Goal: Information Seeking & Learning: Learn about a topic

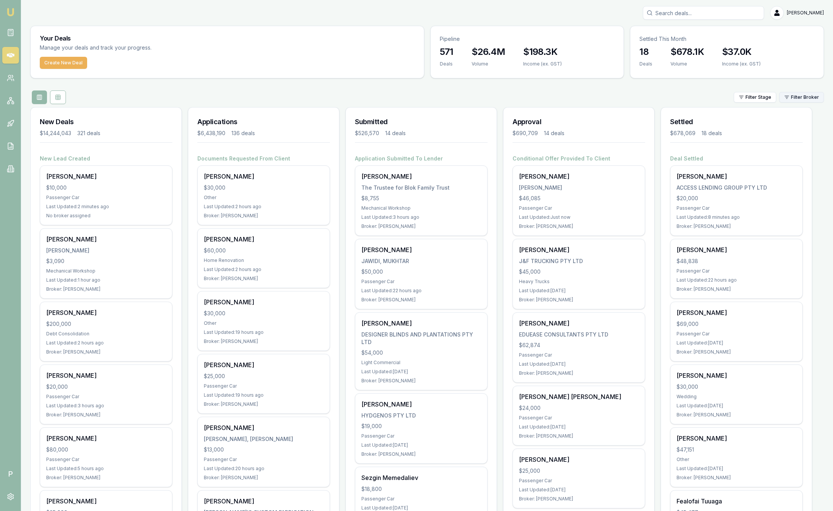
click at [791, 100] on html "Emu Broker P Sam Crouch Toggle Menu Your Deals Manage your deals and track your…" at bounding box center [416, 255] width 833 height 511
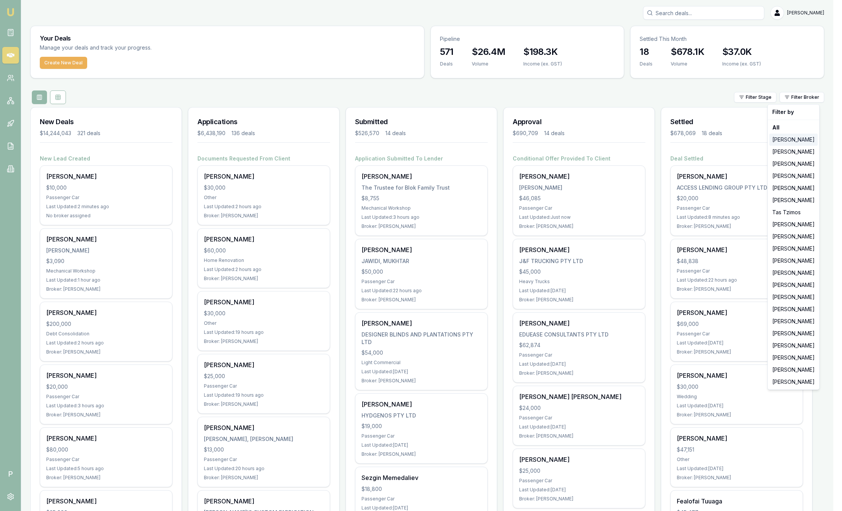
click at [793, 142] on div "[PERSON_NAME]" at bounding box center [793, 140] width 48 height 12
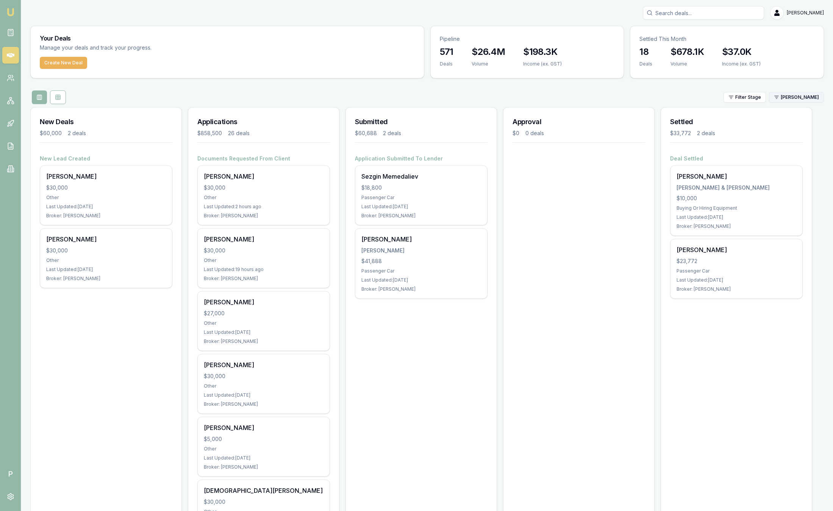
click at [793, 98] on html "Emu Broker P [PERSON_NAME] Toggle Menu Your Deals Manage your deals and track y…" at bounding box center [416, 255] width 833 height 511
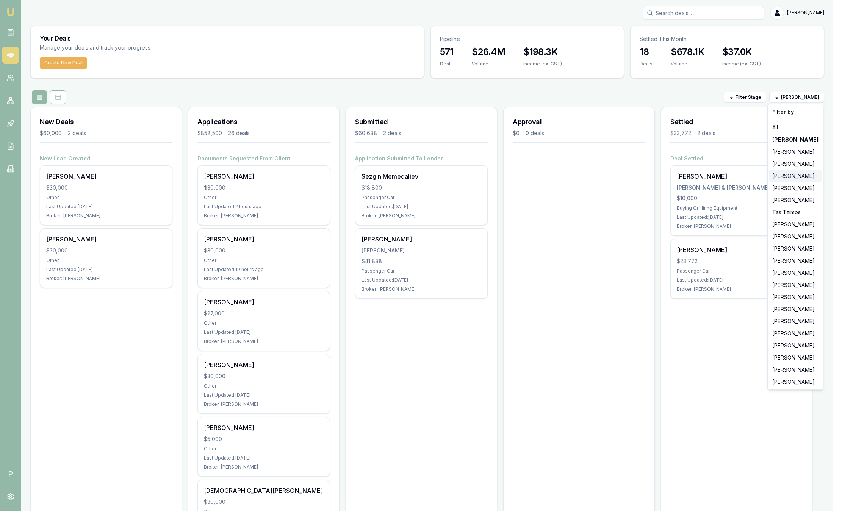
click at [795, 177] on div "[PERSON_NAME]" at bounding box center [795, 176] width 52 height 12
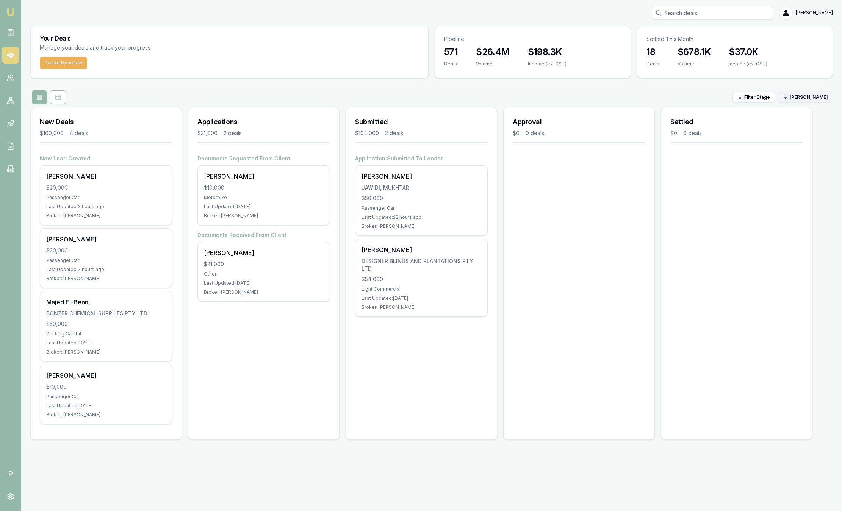
click at [805, 102] on html "Emu Broker P Sam Crouch Toggle Menu Your Deals Manage your deals and track your…" at bounding box center [421, 255] width 842 height 511
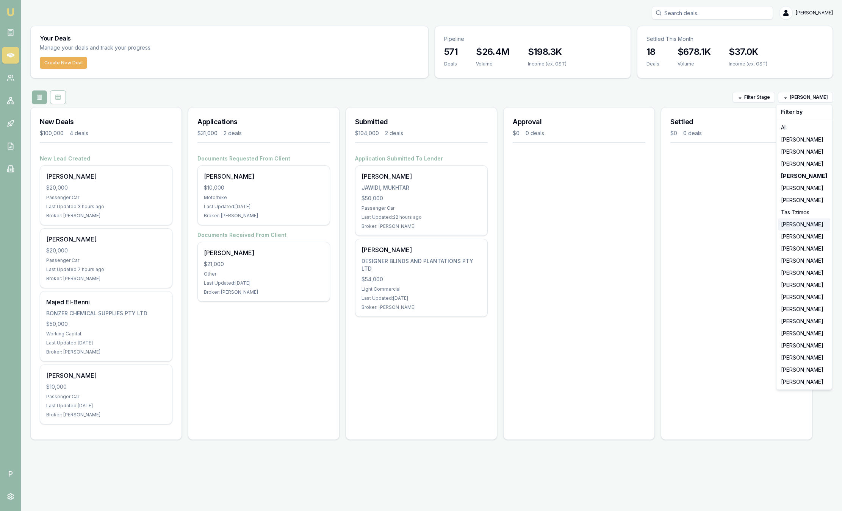
click at [802, 227] on div "[PERSON_NAME]" at bounding box center [804, 225] width 52 height 12
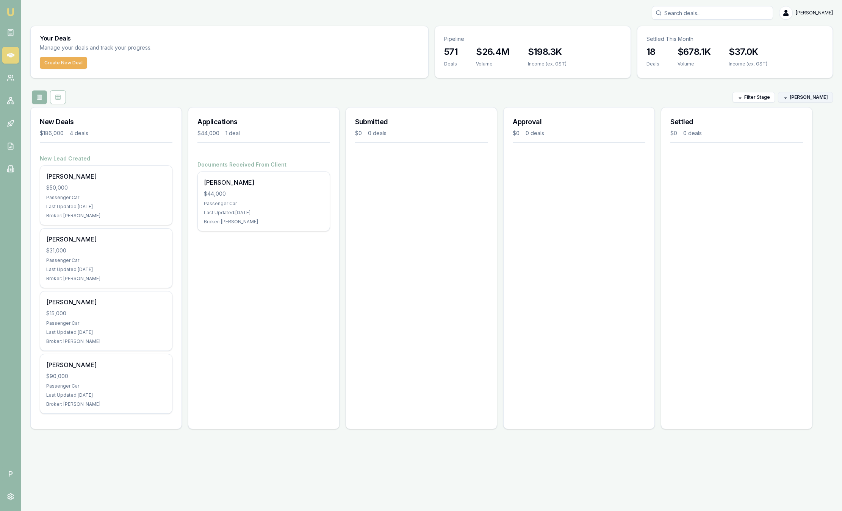
click at [812, 96] on html "Emu Broker P Sam Crouch Toggle Menu Your Deals Manage your deals and track your…" at bounding box center [421, 255] width 842 height 511
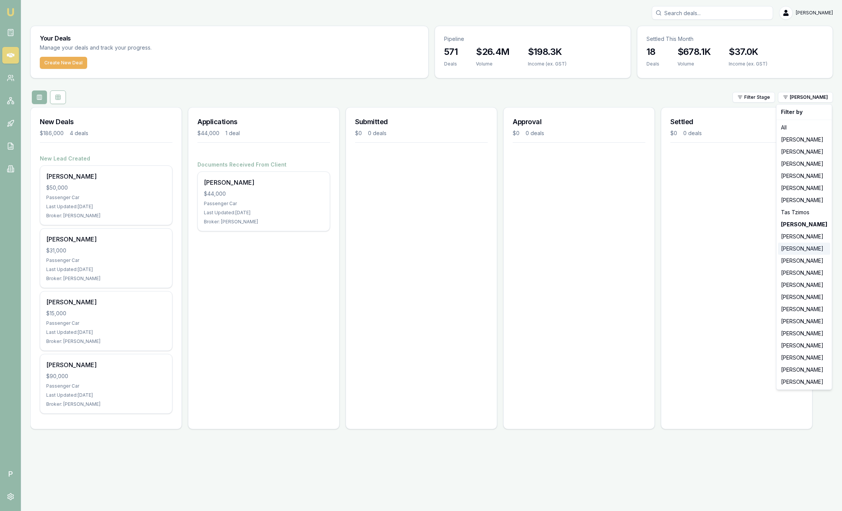
click at [800, 246] on div "[PERSON_NAME]" at bounding box center [804, 249] width 52 height 12
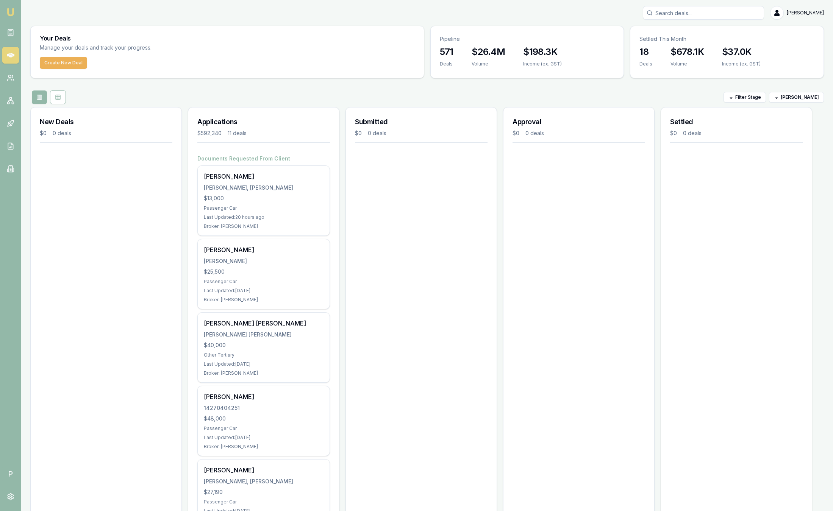
click at [14, 11] on img at bounding box center [10, 12] width 9 height 9
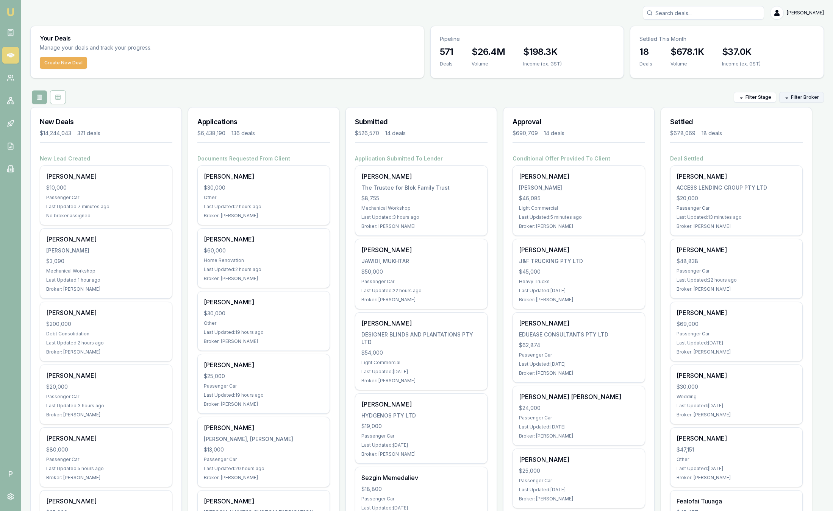
click at [796, 102] on html "Emu Broker P Sam Crouch Toggle Menu Your Deals Manage your deals and track your…" at bounding box center [416, 255] width 833 height 511
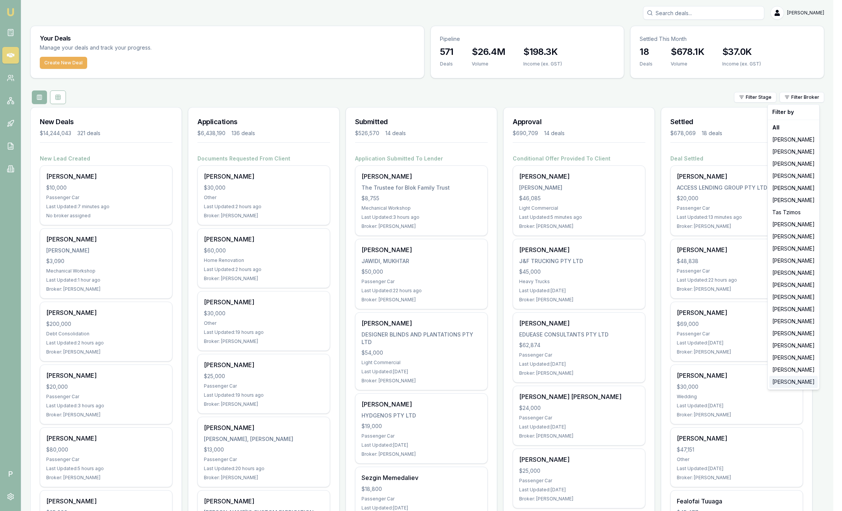
click at [794, 382] on div "[PERSON_NAME]" at bounding box center [793, 382] width 48 height 12
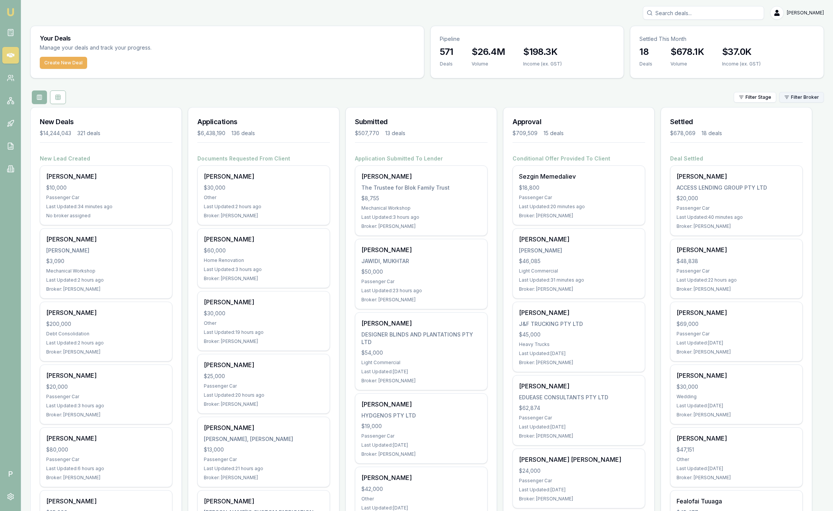
click at [790, 99] on html "Emu Broker P [PERSON_NAME] Toggle Menu Your Deals Manage your deals and track y…" at bounding box center [416, 255] width 833 height 511
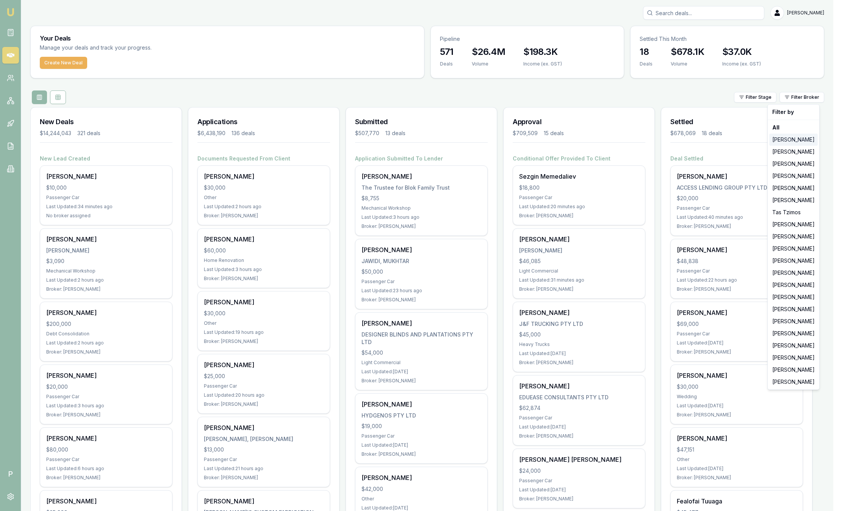
click at [797, 142] on div "Jackson Fanfulla" at bounding box center [793, 140] width 48 height 12
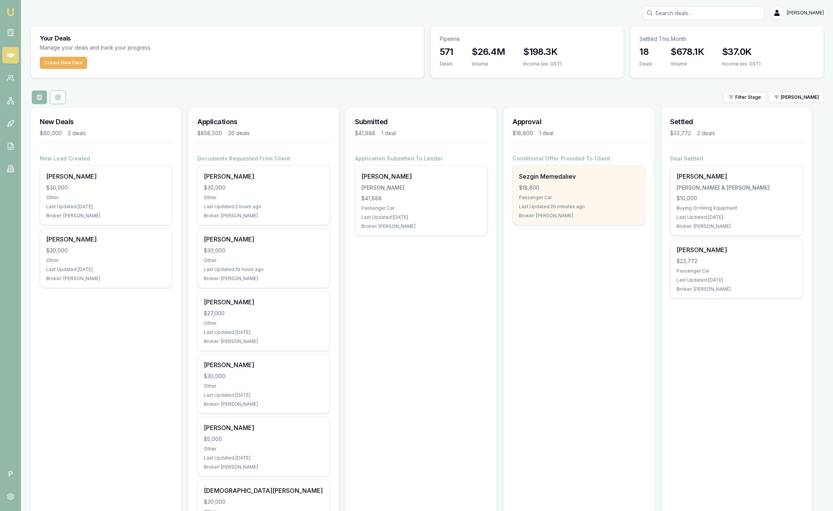
click at [582, 209] on div "Last Updated: 20 minutes ago" at bounding box center [579, 207] width 120 height 6
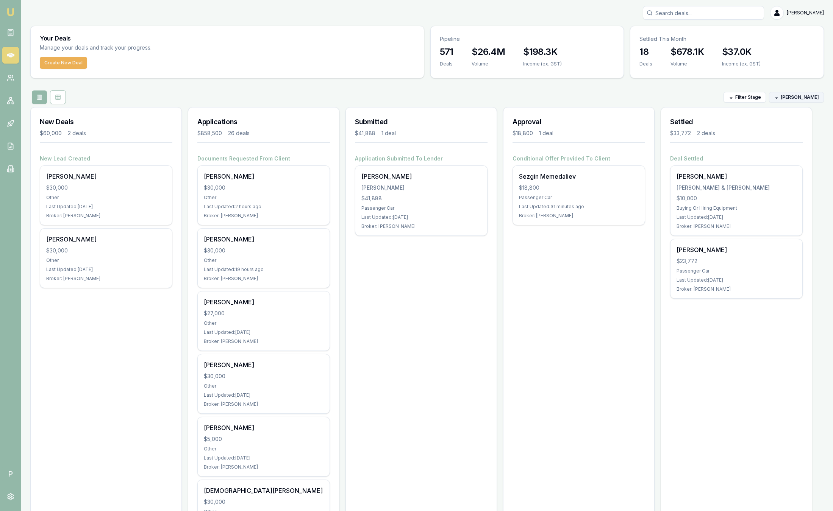
click at [792, 94] on html "Emu Broker P Sam Crouch Toggle Menu Your Deals Manage your deals and track your…" at bounding box center [416, 255] width 833 height 511
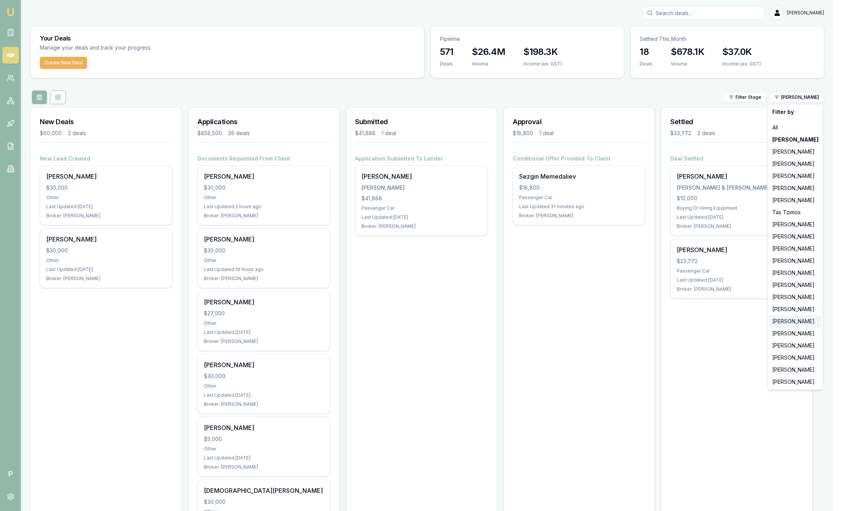
click at [769, 325] on div "Natasha McCallum" at bounding box center [795, 321] width 52 height 12
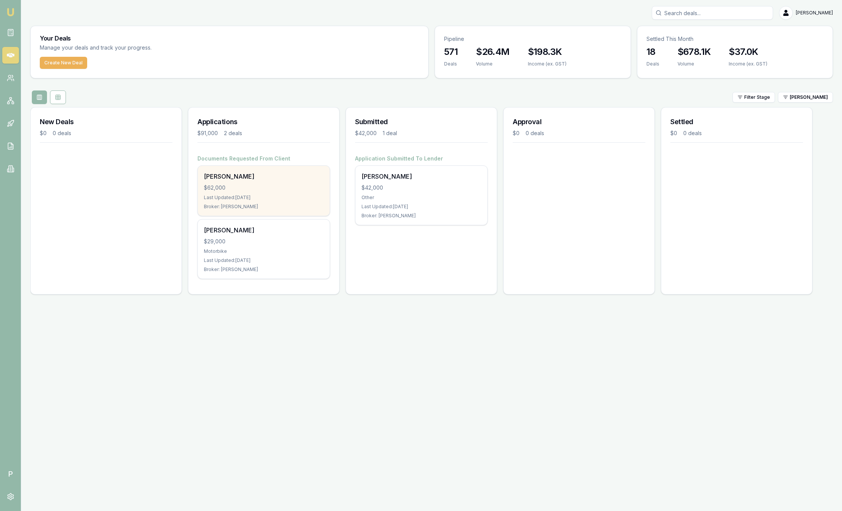
click at [303, 202] on div "Markus Knust $62,000 Last Updated: 9 days ago Broker: Natasha McCallum" at bounding box center [264, 191] width 132 height 50
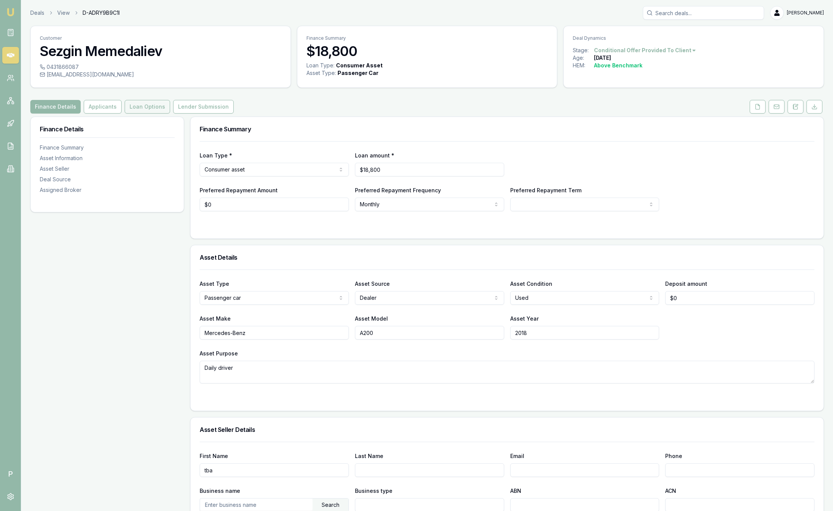
click at [144, 105] on button "Loan Options" at bounding box center [147, 107] width 45 height 14
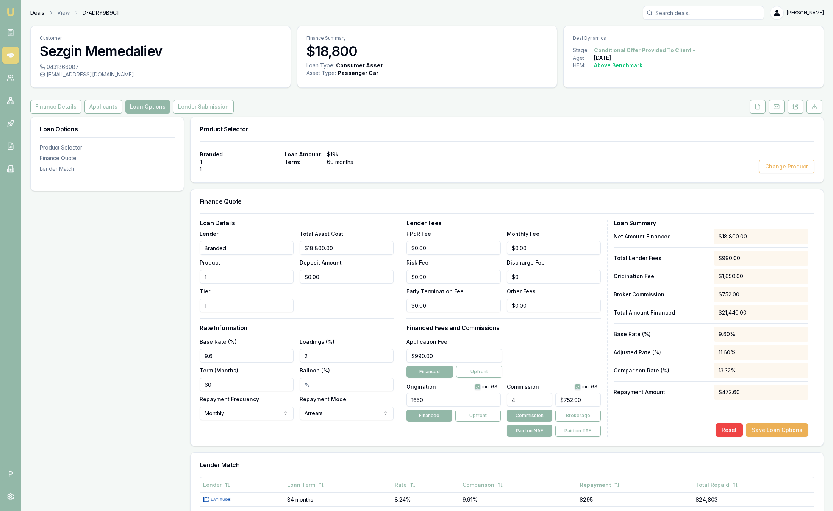
click at [37, 12] on link "Deals" at bounding box center [37, 13] width 14 height 8
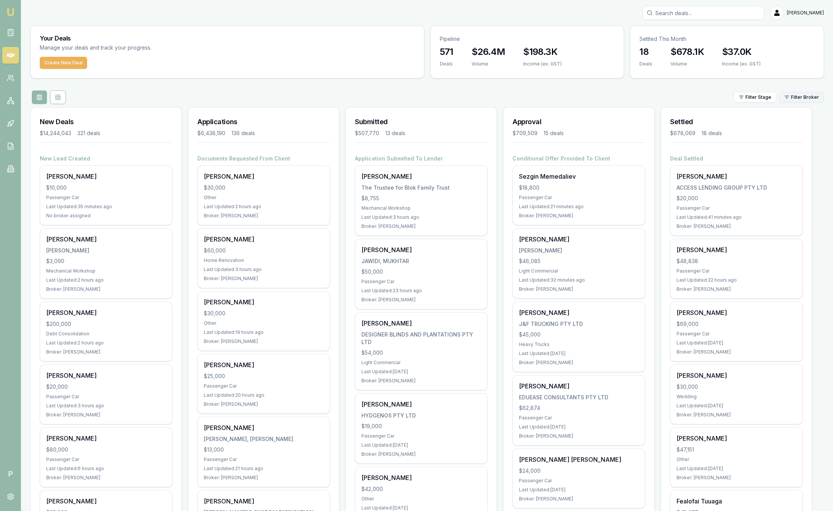
click at [796, 97] on html "Emu Broker P Sam Crouch Toggle Menu Your Deals Manage your deals and track your…" at bounding box center [416, 255] width 833 height 511
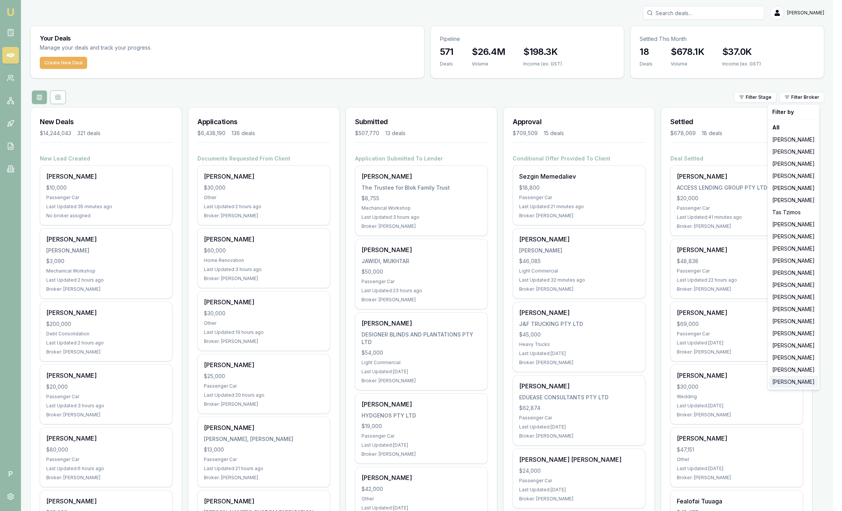
click at [790, 381] on div "[PERSON_NAME]" at bounding box center [793, 382] width 48 height 12
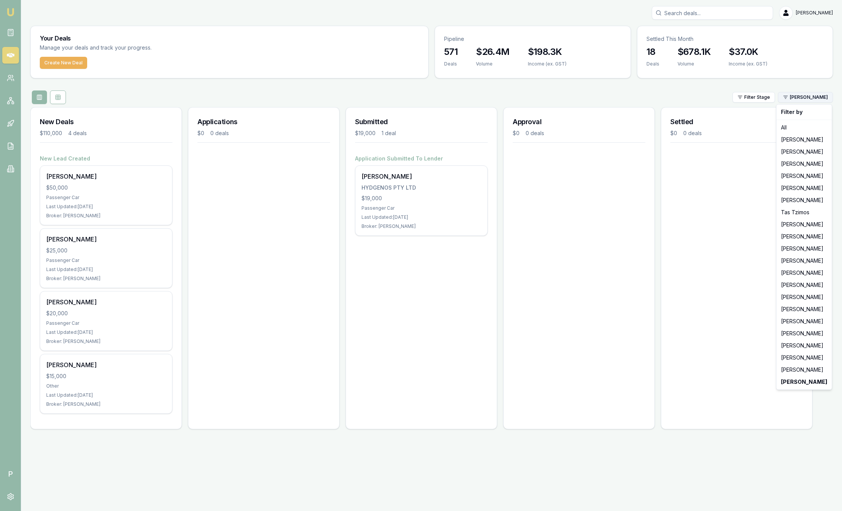
click at [796, 98] on html "Emu Broker P Sam Crouch Toggle Menu Your Deals Manage your deals and track your…" at bounding box center [421, 255] width 842 height 511
click at [810, 324] on div "[PERSON_NAME]" at bounding box center [804, 321] width 52 height 12
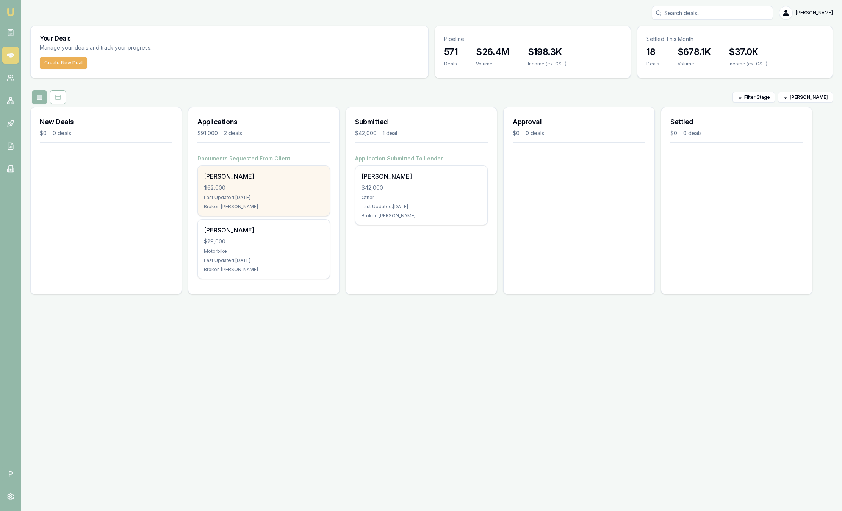
click at [312, 205] on div "Broker: [PERSON_NAME]" at bounding box center [264, 207] width 120 height 6
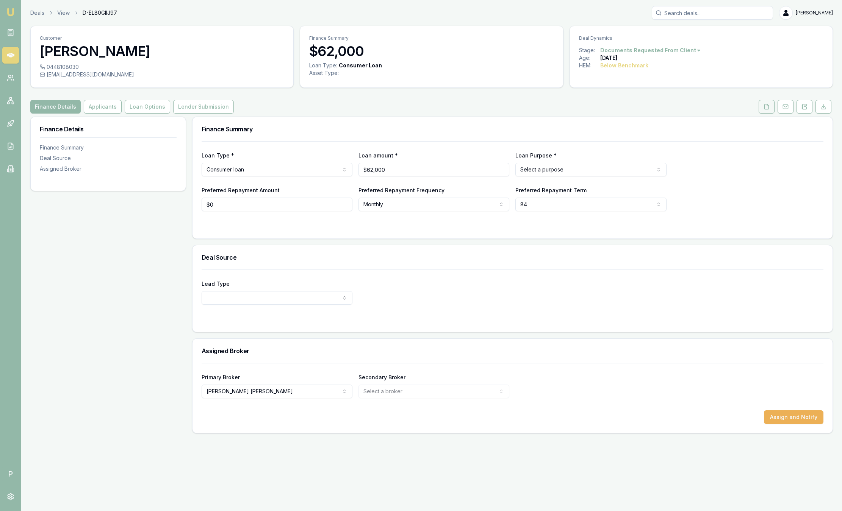
click at [771, 107] on button at bounding box center [766, 107] width 16 height 14
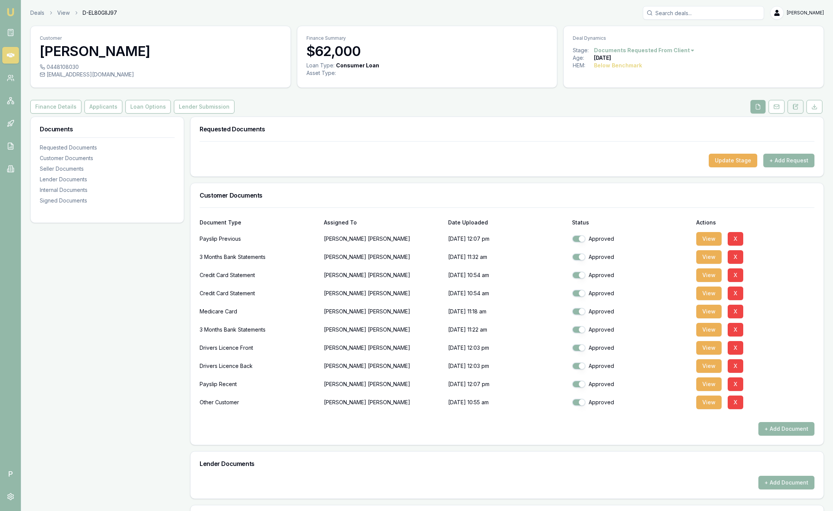
click at [795, 108] on icon at bounding box center [795, 107] width 6 height 6
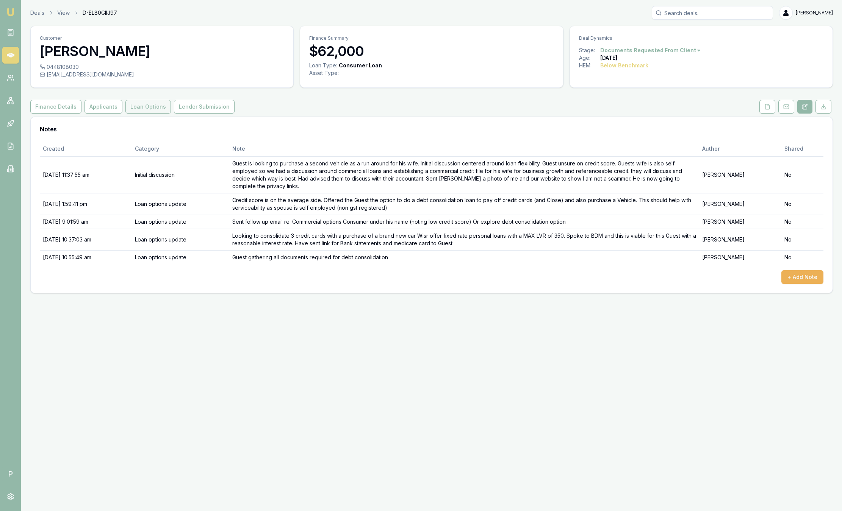
click at [135, 107] on button "Loan Options" at bounding box center [147, 107] width 45 height 14
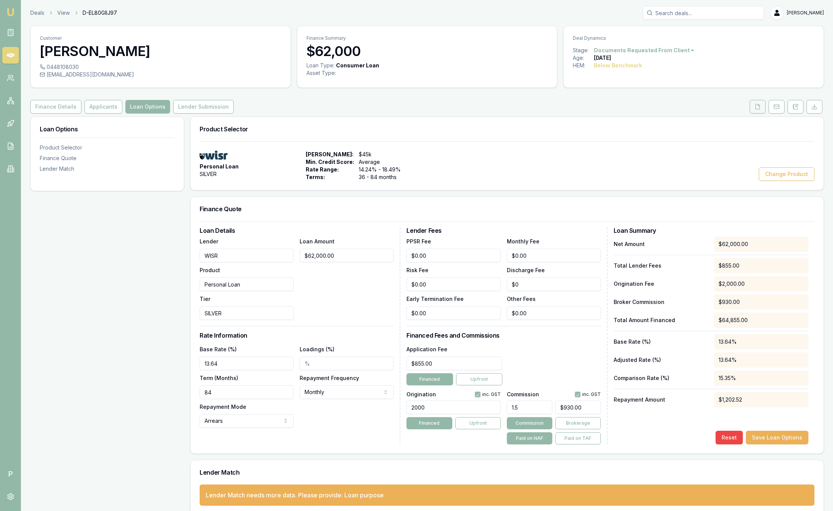
click at [755, 104] on icon at bounding box center [757, 107] width 6 height 6
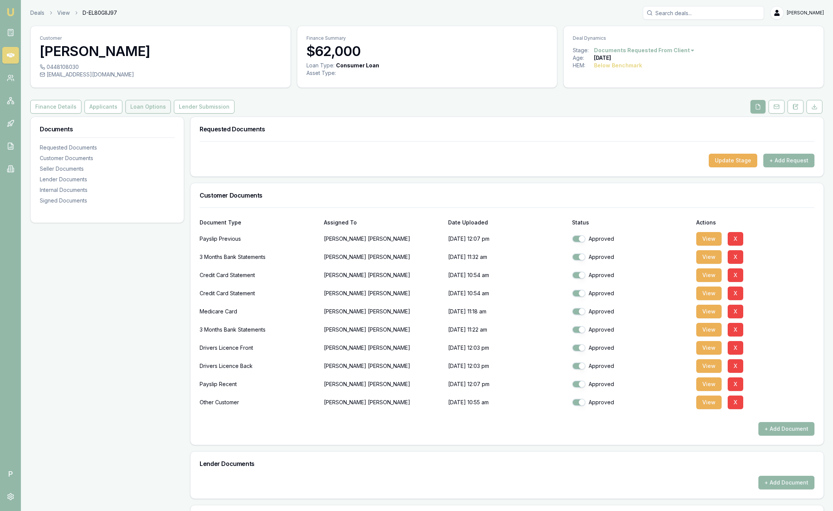
click at [147, 107] on button "Loan Options" at bounding box center [147, 107] width 45 height 14
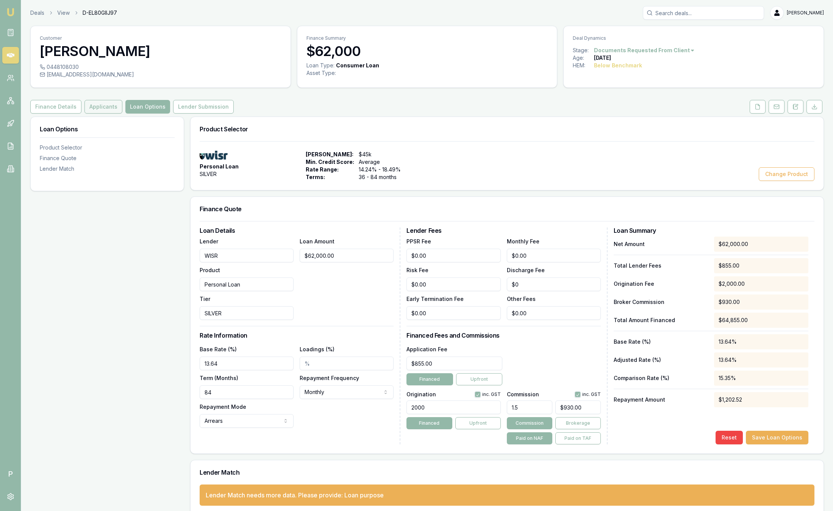
click at [113, 106] on button "Applicants" at bounding box center [103, 107] width 38 height 14
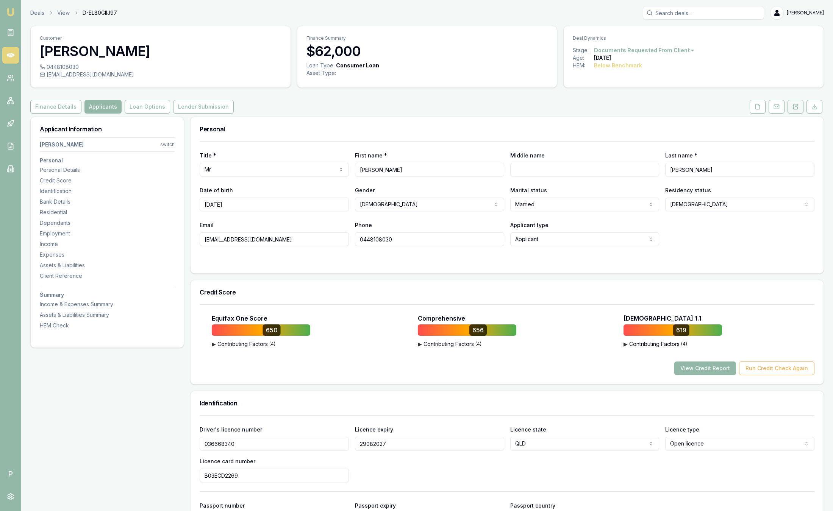
click at [794, 107] on icon at bounding box center [795, 107] width 6 height 6
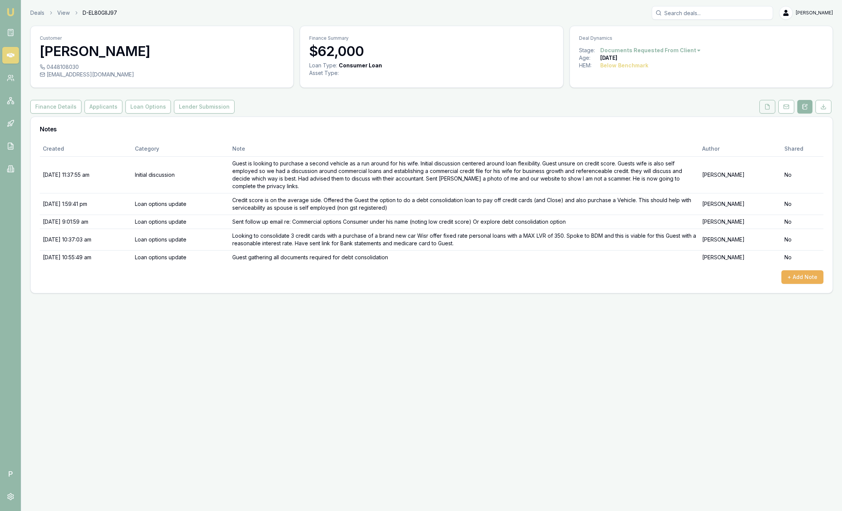
click at [759, 103] on button at bounding box center [767, 107] width 16 height 14
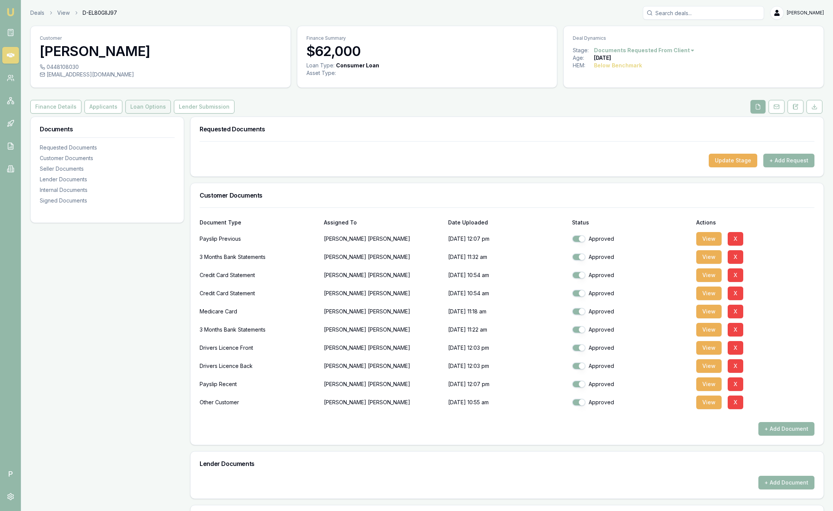
click at [153, 107] on button "Loan Options" at bounding box center [147, 107] width 45 height 14
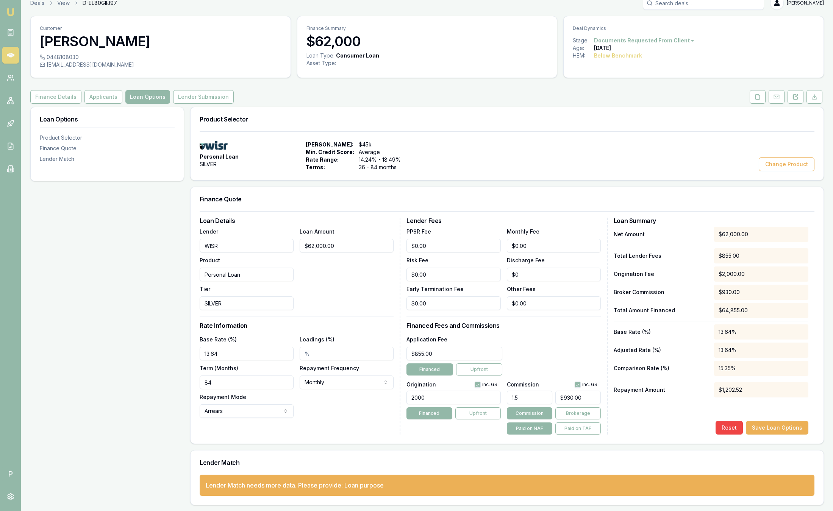
scroll to position [10, 0]
click at [798, 97] on icon at bounding box center [795, 97] width 6 height 6
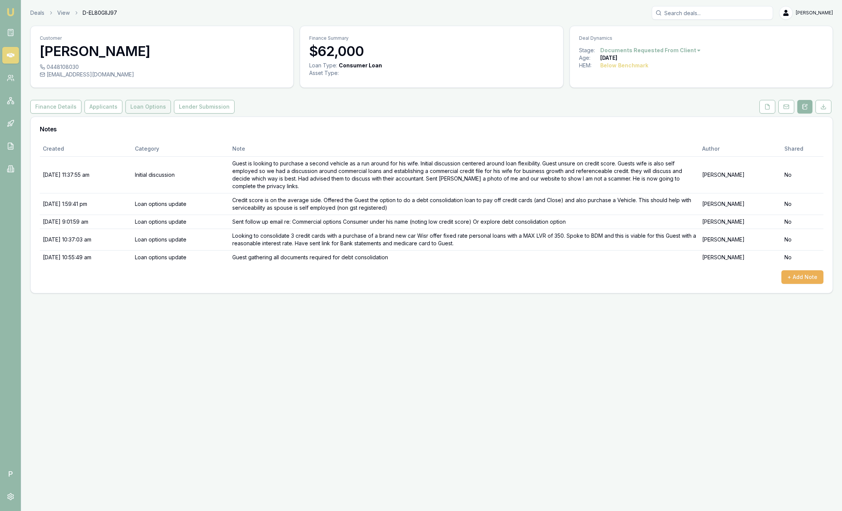
click at [159, 109] on button "Loan Options" at bounding box center [147, 107] width 45 height 14
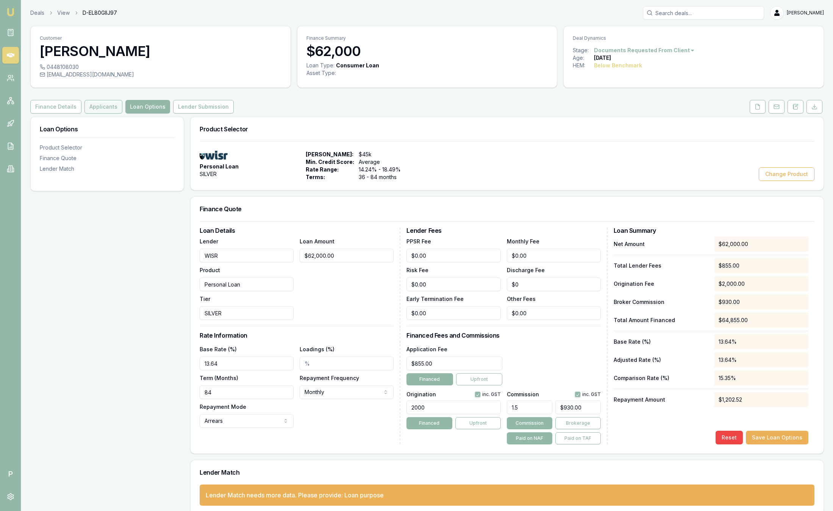
click at [99, 112] on button "Applicants" at bounding box center [103, 107] width 38 height 14
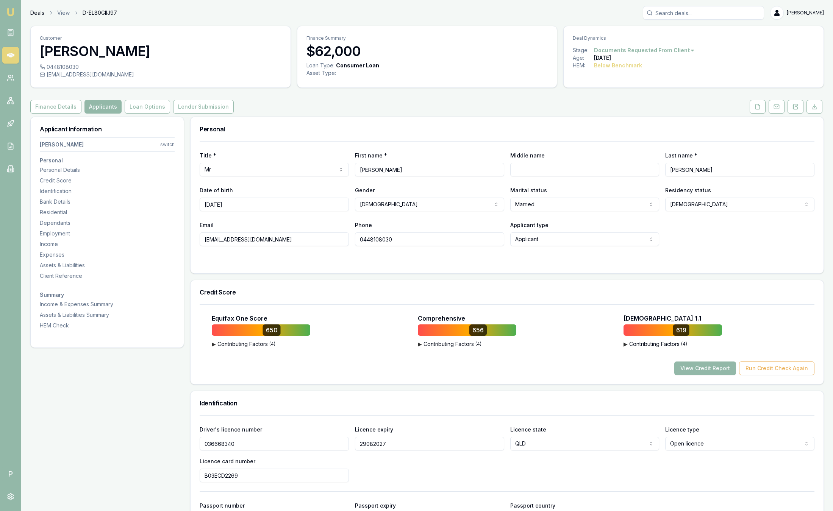
click at [35, 9] on link "Deals" at bounding box center [37, 13] width 14 height 8
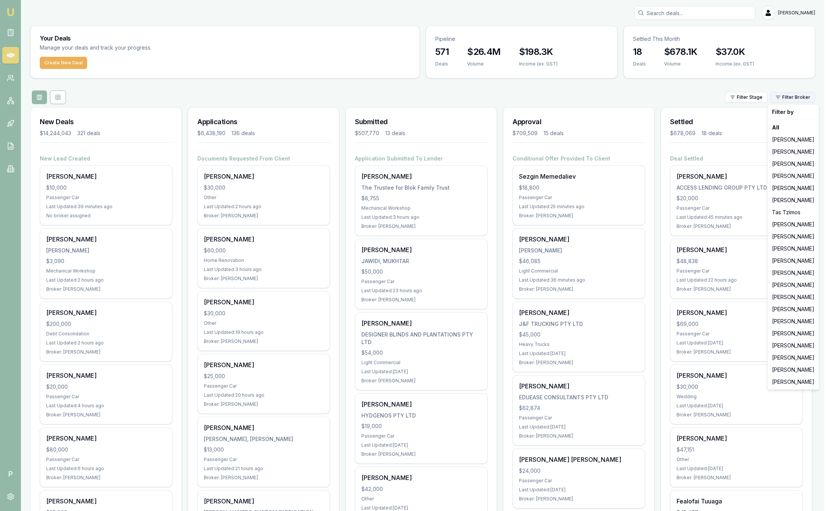
click at [795, 98] on html "Emu Broker P Sam Crouch Toggle Menu Your Deals Manage your deals and track your…" at bounding box center [416, 255] width 833 height 511
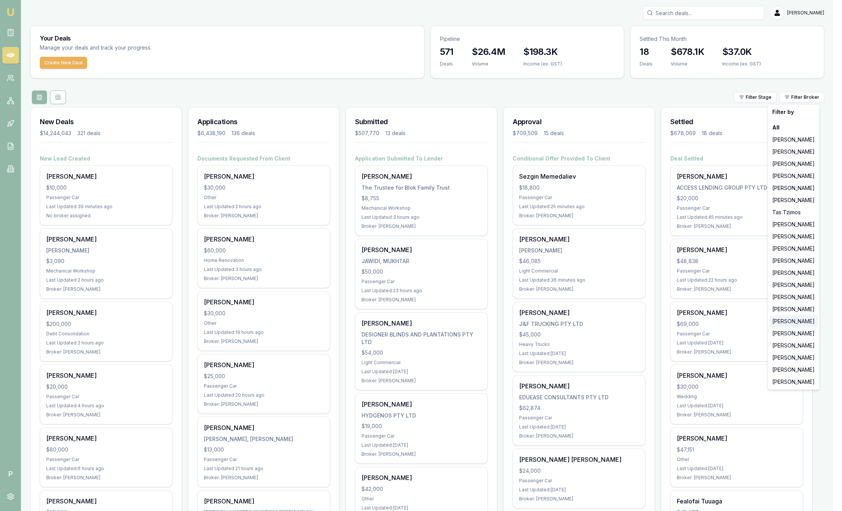
click at [804, 319] on div "Natasha McCallum" at bounding box center [793, 321] width 48 height 12
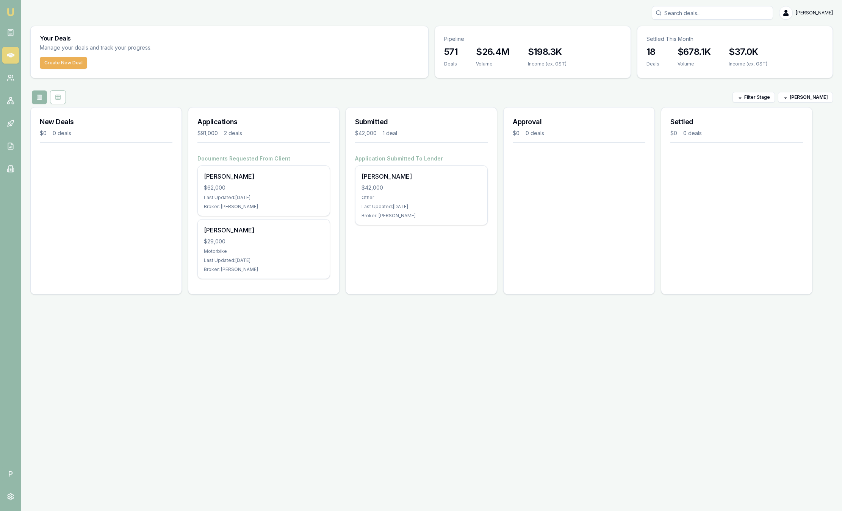
click at [393, 91] on div "Filter Stage Natasha McCallum" at bounding box center [431, 98] width 802 height 14
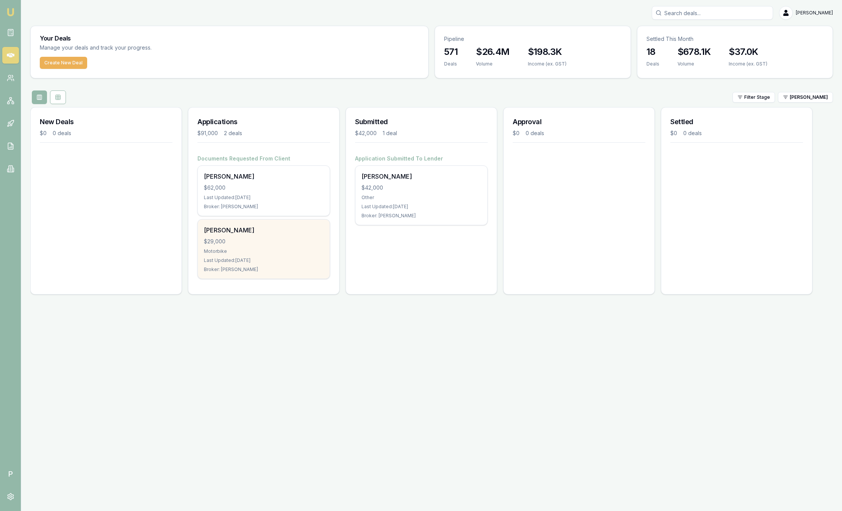
click at [274, 220] on div "Peter Bowyer $29,000 Motorbike Last Updated: 12 days ago Broker: Natasha McCall…" at bounding box center [264, 249] width 132 height 59
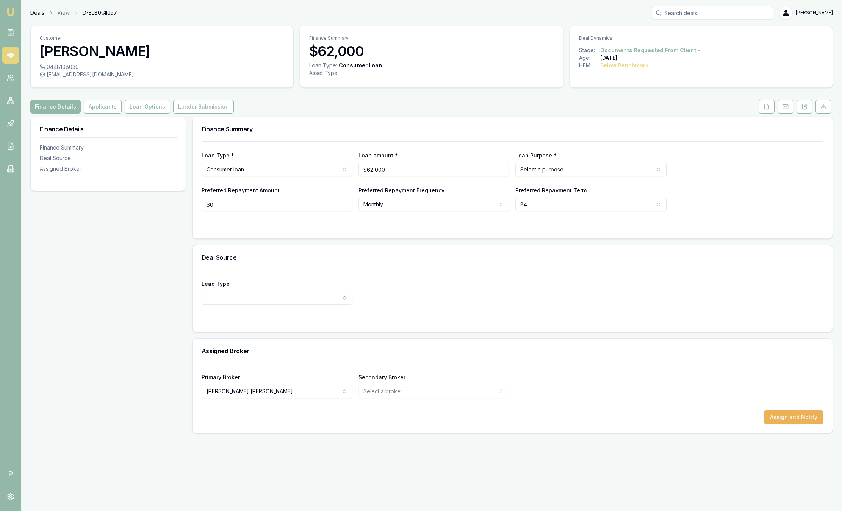
click at [36, 15] on link "Deals" at bounding box center [37, 13] width 14 height 8
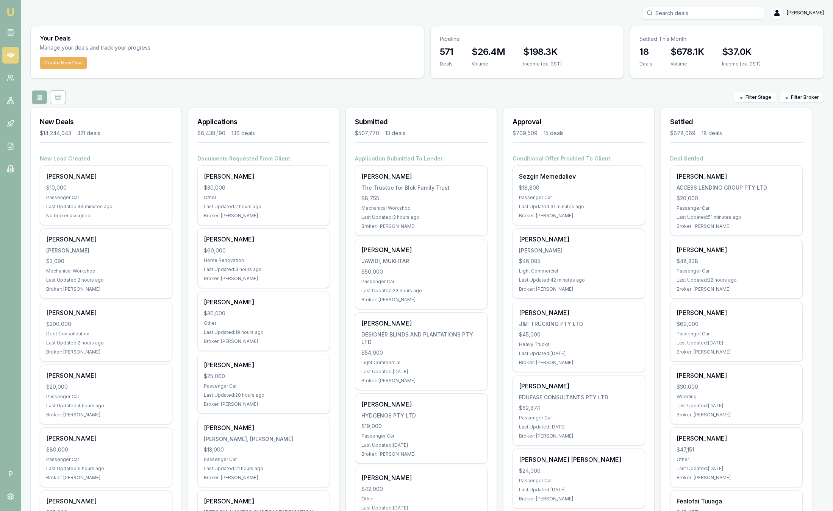
click at [810, 103] on div "Filter Stage Filter Broker" at bounding box center [426, 98] width 793 height 14
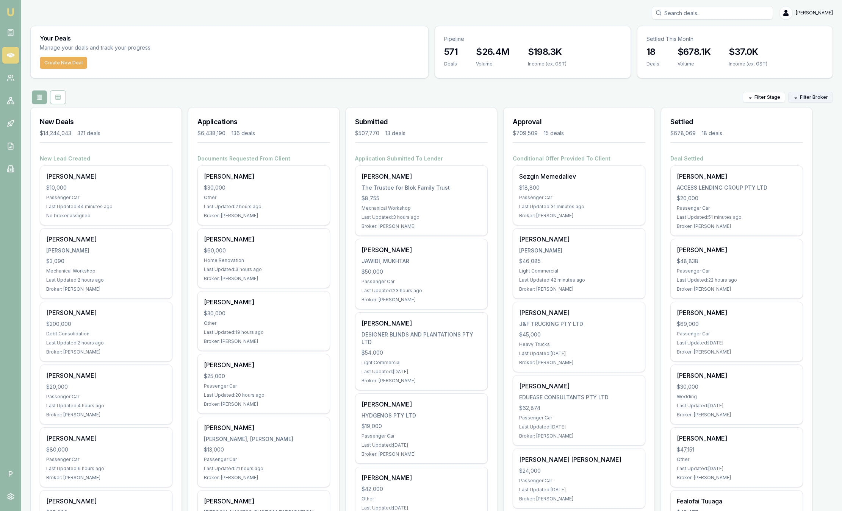
click at [810, 96] on html "Emu Broker P Sam Crouch Toggle Menu Your Deals Manage your deals and track your…" at bounding box center [421, 255] width 842 height 511
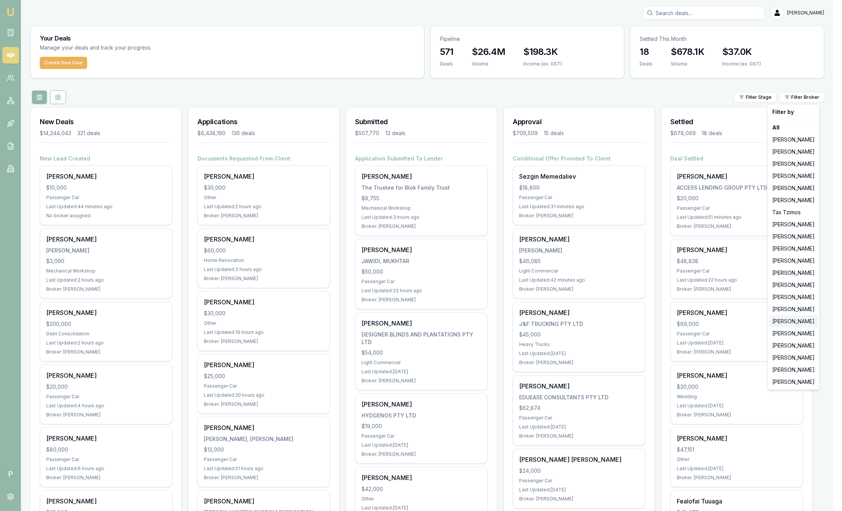
click at [815, 325] on div "Natasha McCallum" at bounding box center [793, 321] width 48 height 12
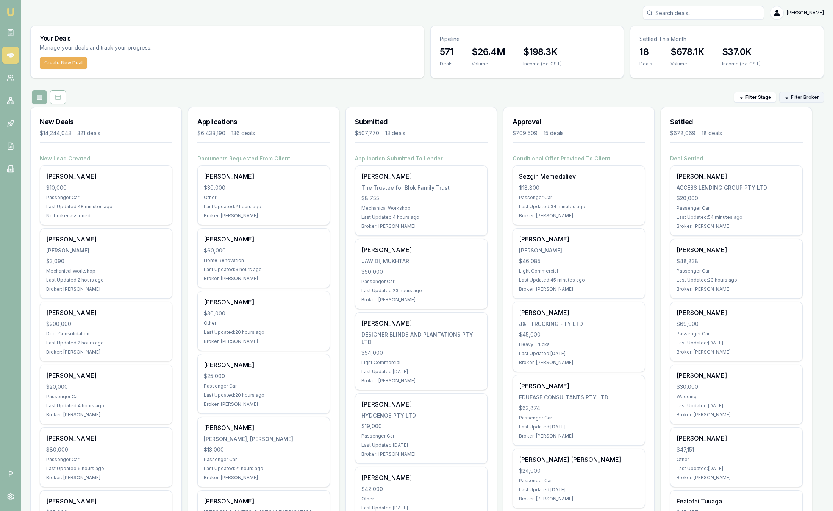
click at [798, 97] on html "Emu Broker P Sam Crouch Toggle Menu Your Deals Manage your deals and track your…" at bounding box center [416, 255] width 833 height 511
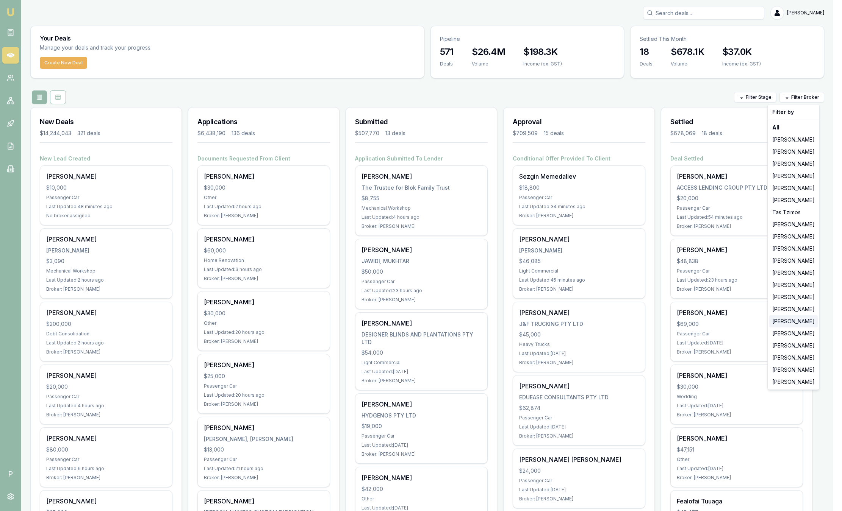
click at [802, 321] on div "Natasha McCallum" at bounding box center [793, 321] width 48 height 12
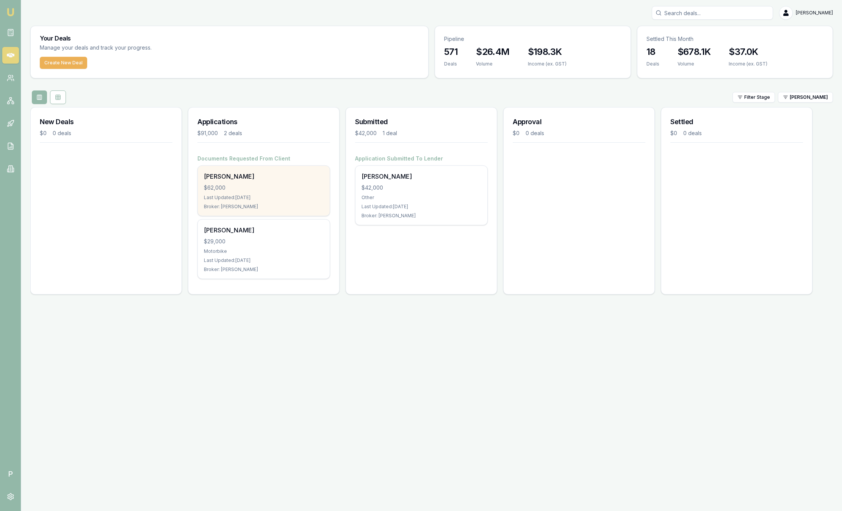
click at [234, 176] on div "[PERSON_NAME]" at bounding box center [264, 176] width 120 height 9
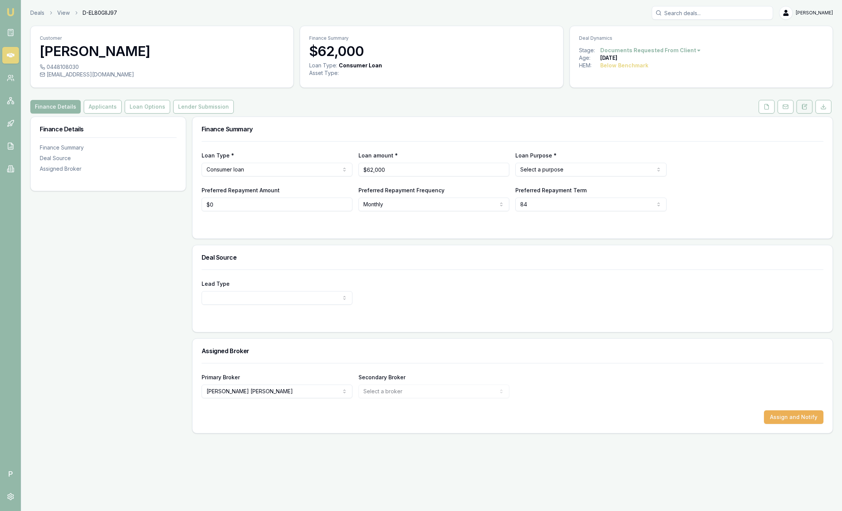
click at [802, 108] on icon at bounding box center [804, 107] width 6 height 6
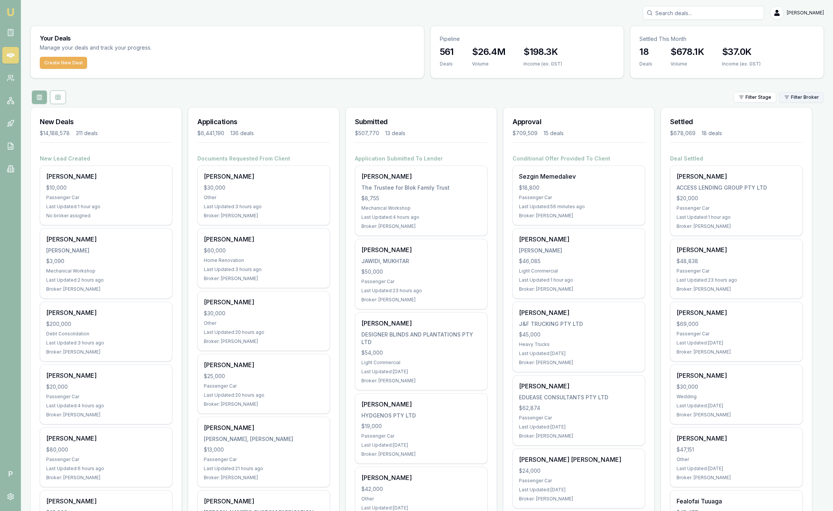
click at [802, 97] on html "Emu Broker P [PERSON_NAME] Toggle Menu Your Deals Manage your deals and track y…" at bounding box center [416, 255] width 833 height 511
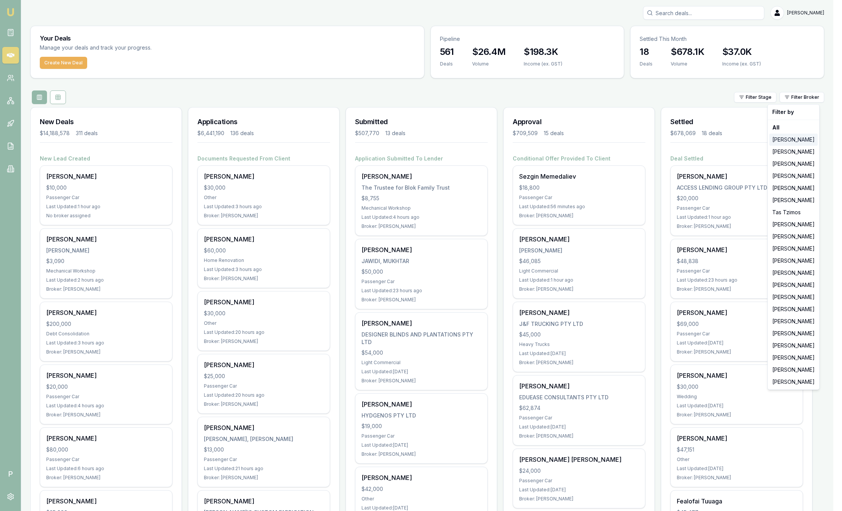
click at [801, 141] on div "[PERSON_NAME]" at bounding box center [793, 140] width 48 height 12
